Goal: Information Seeking & Learning: Learn about a topic

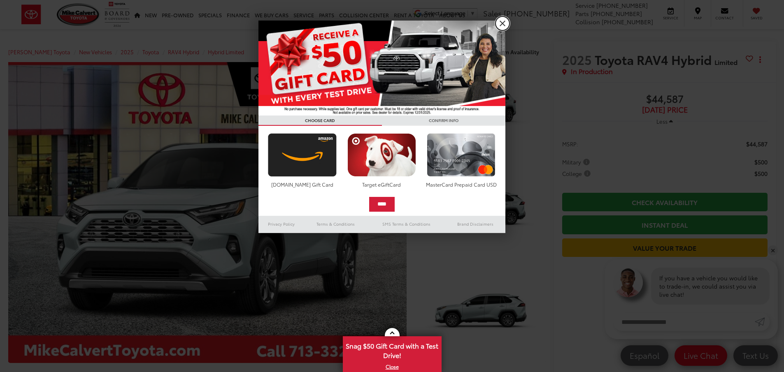
click at [504, 23] on link "X" at bounding box center [503, 23] width 14 height 14
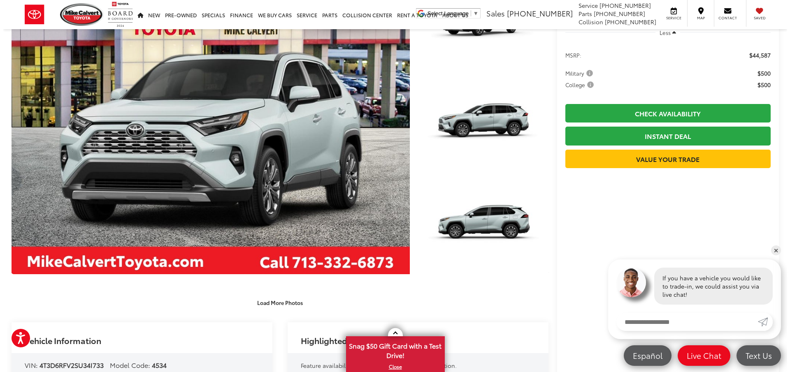
scroll to position [57, 0]
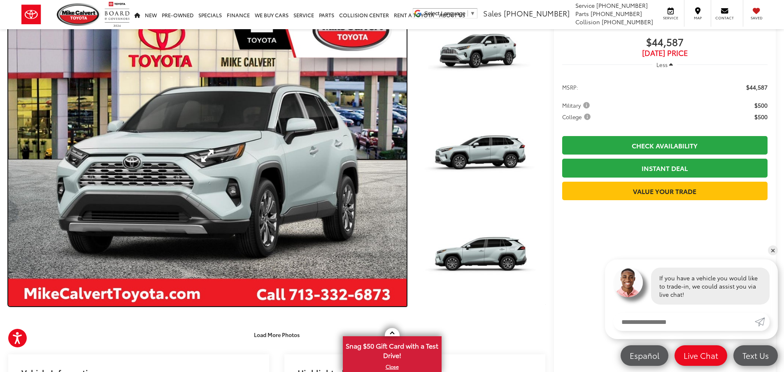
click at [255, 214] on link "Expand Photo 0" at bounding box center [207, 155] width 398 height 301
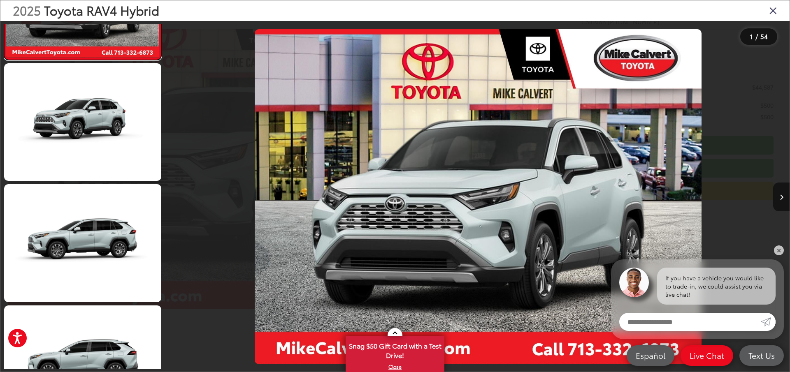
scroll to position [87, 0]
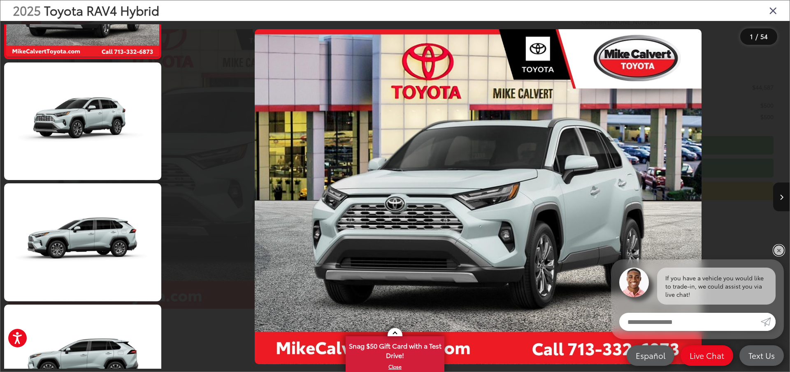
click at [778, 249] on link "✕" at bounding box center [779, 251] width 10 height 10
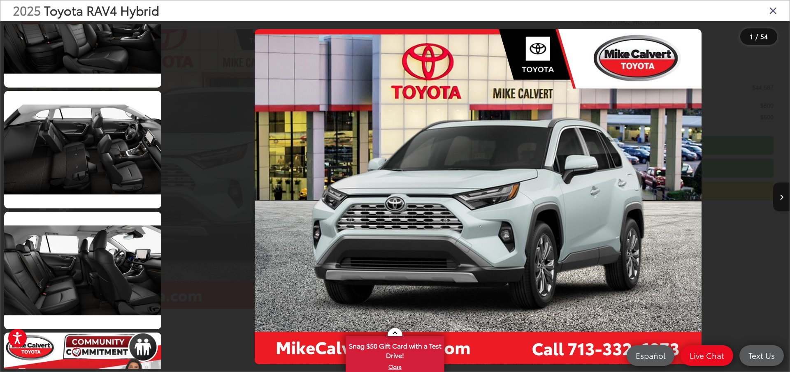
scroll to position [2363, 0]
